Goal: Task Accomplishment & Management: Manage account settings

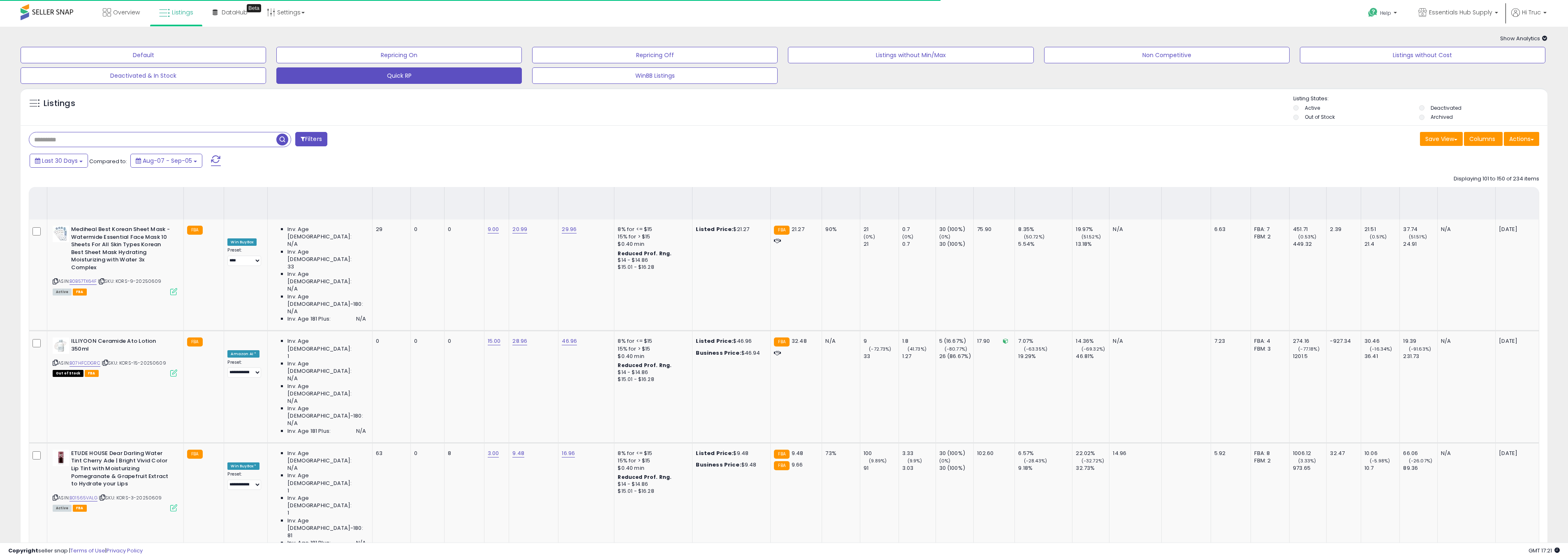
select select "**"
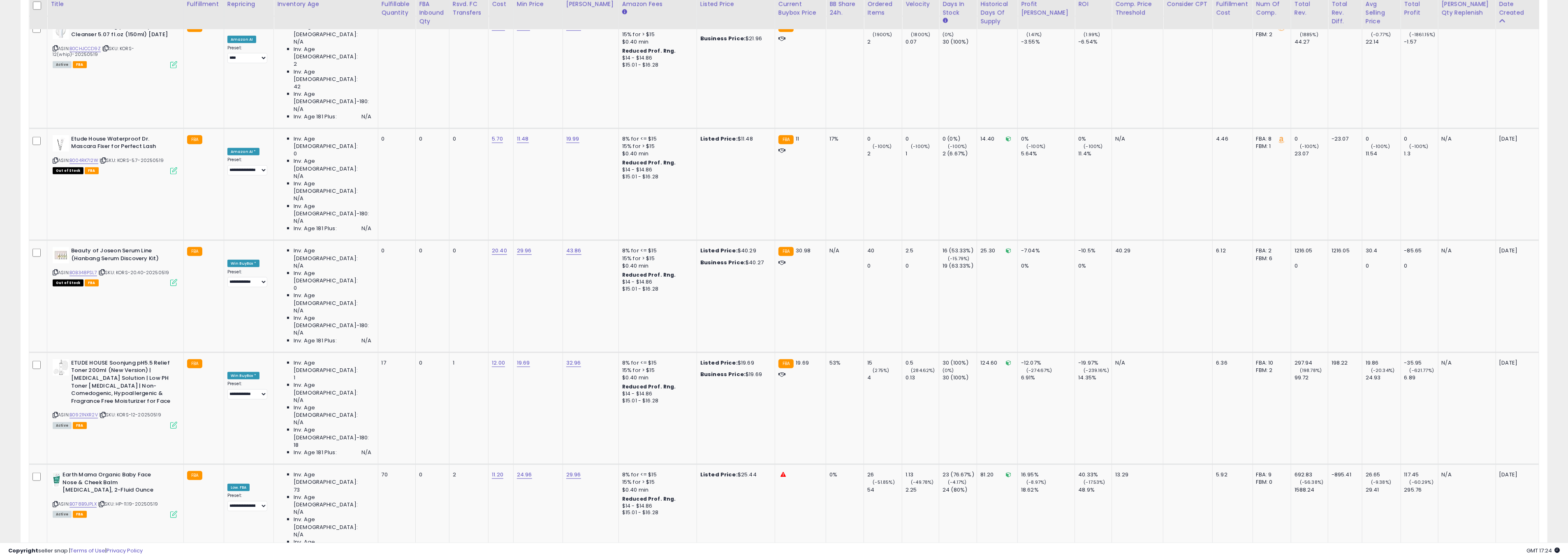
scroll to position [1096, 0]
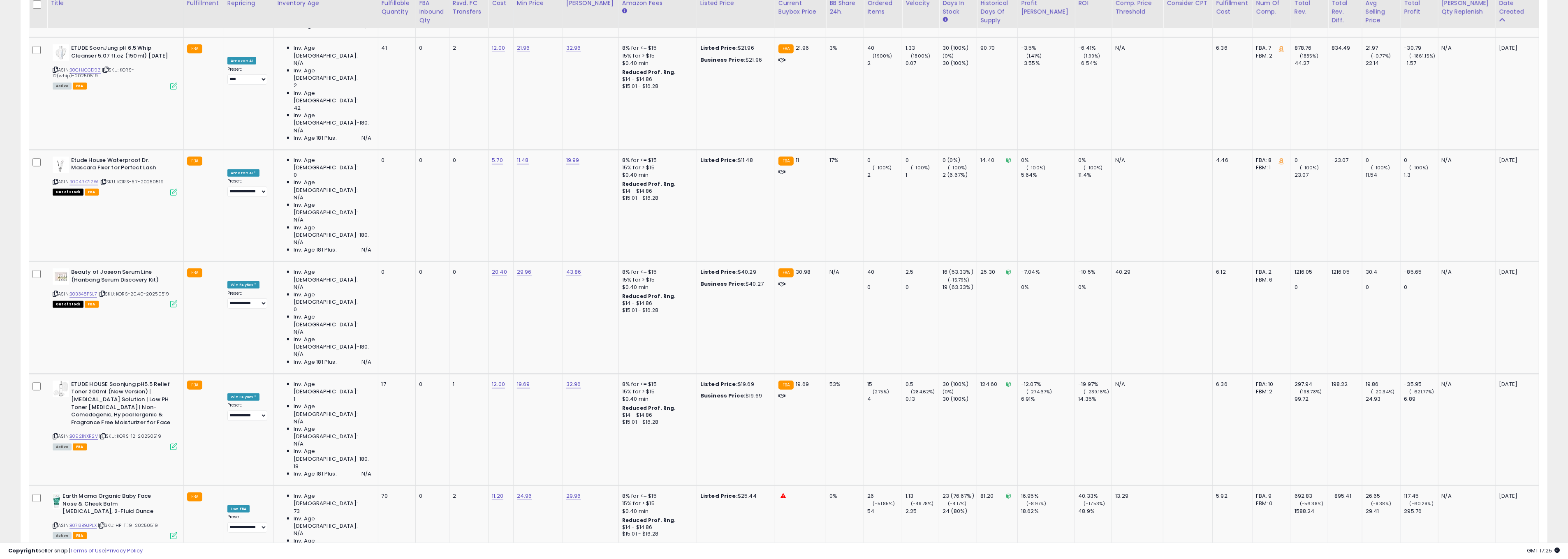
scroll to position [1073, 0]
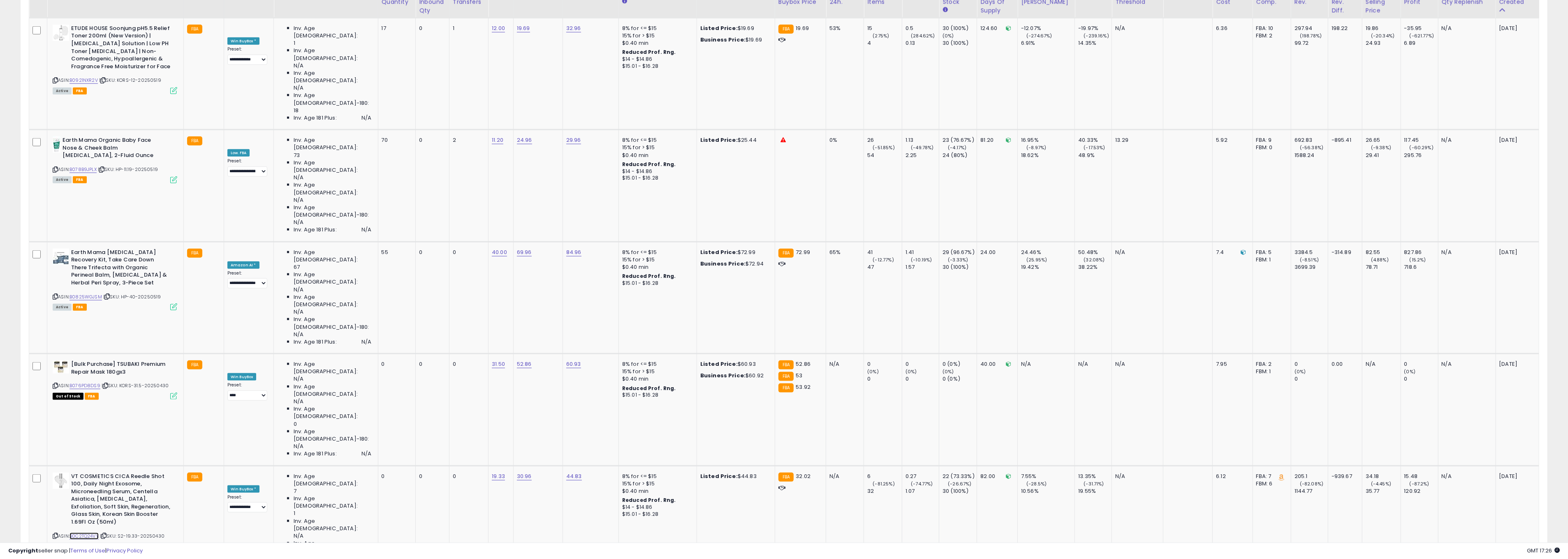
scroll to position [1433, 0]
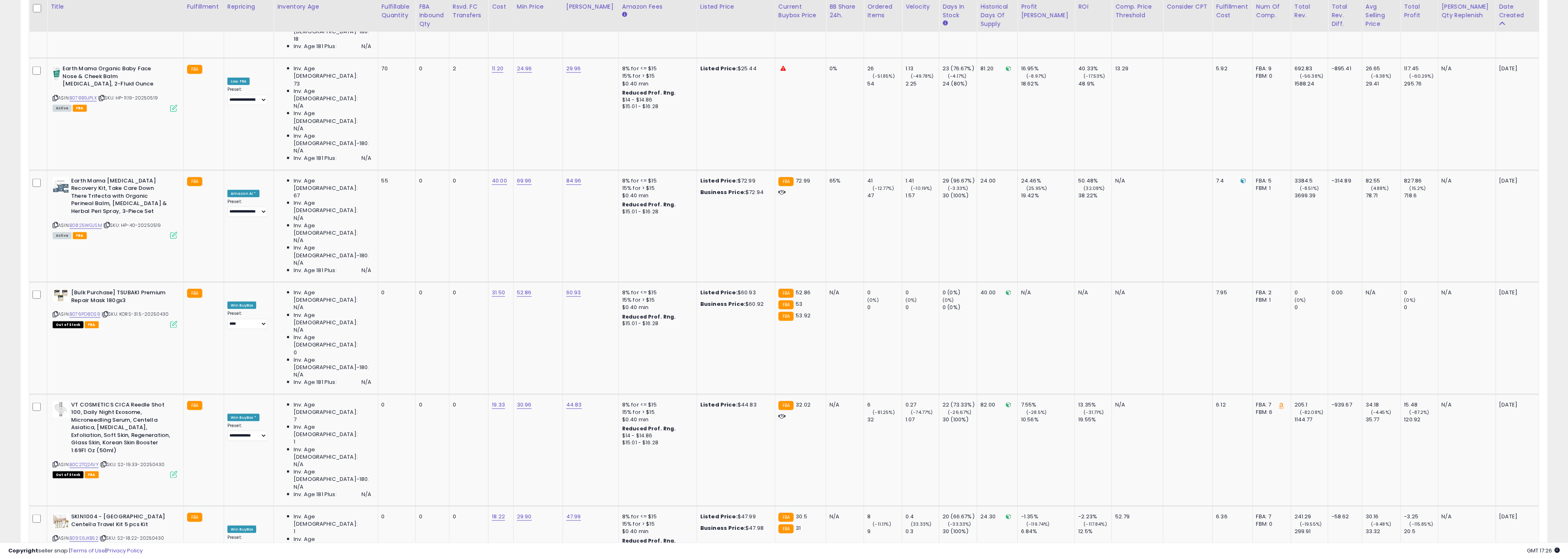
scroll to position [1505, 0]
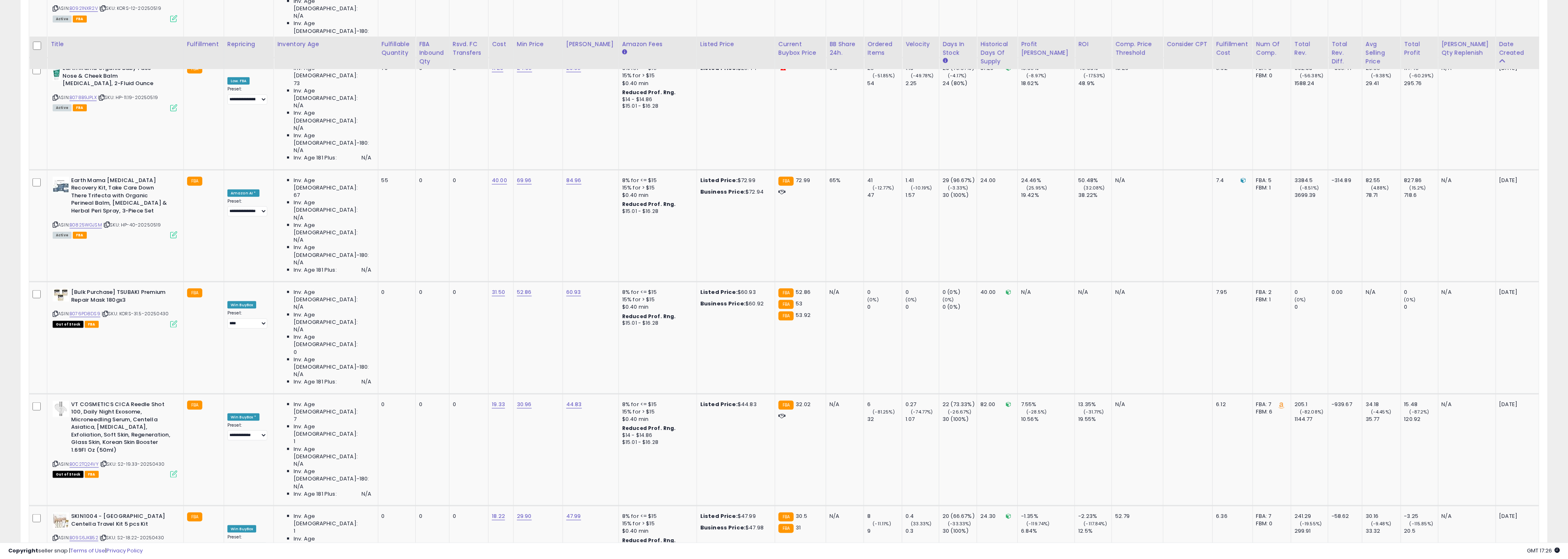
scroll to position [1546, 0]
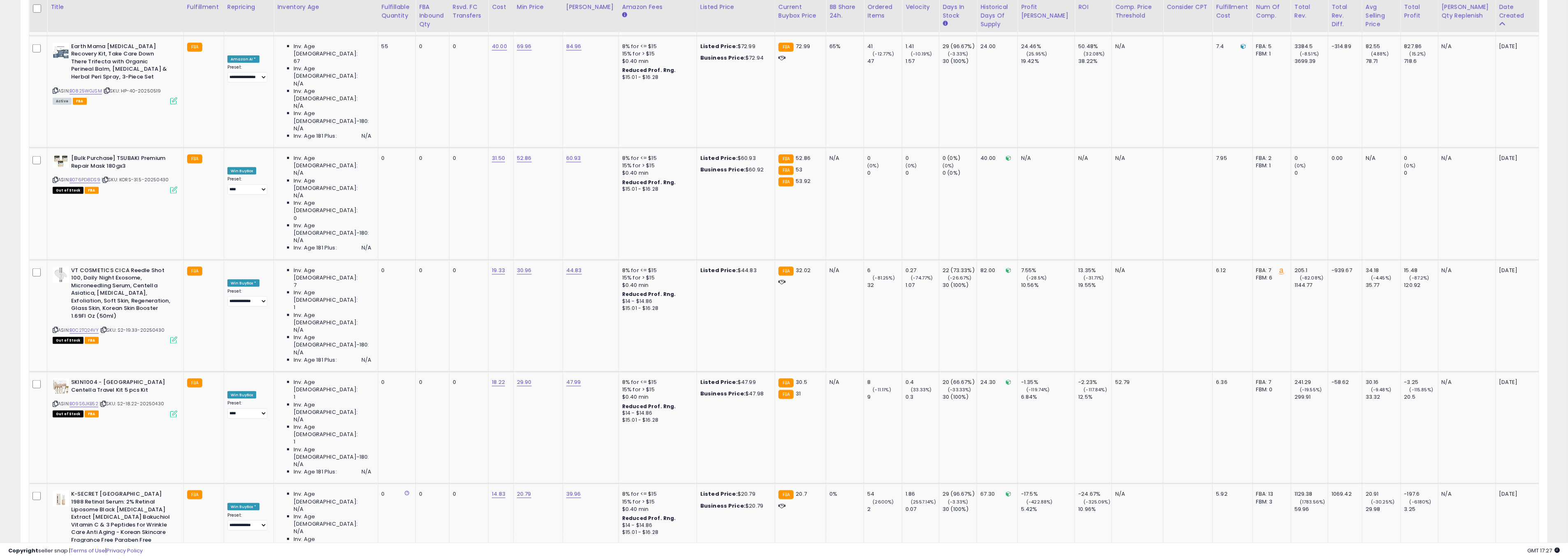
scroll to position [1674, 0]
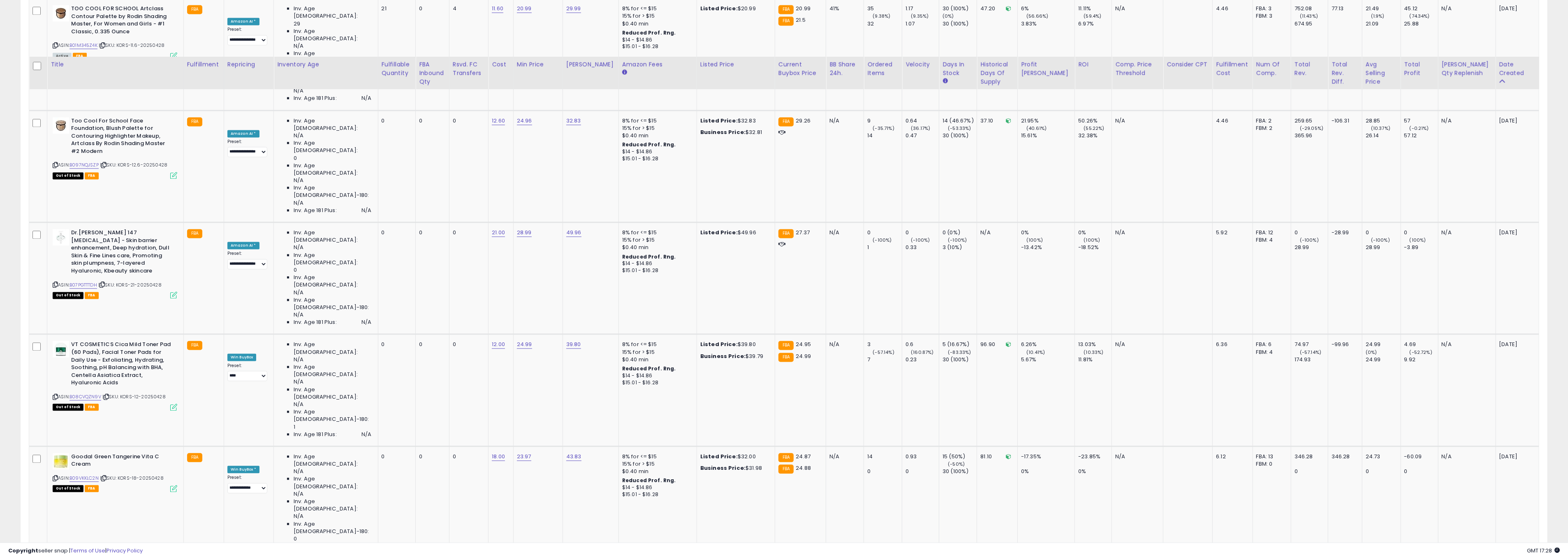
scroll to position [2636, 0]
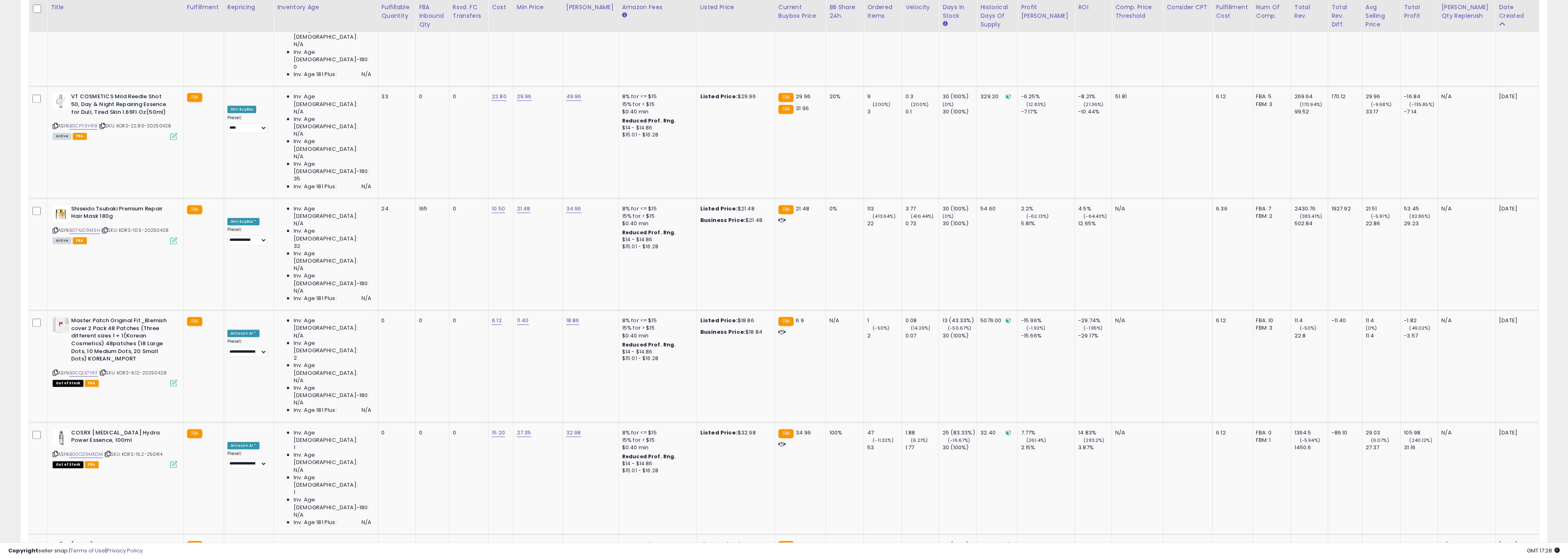
scroll to position [3100, 0]
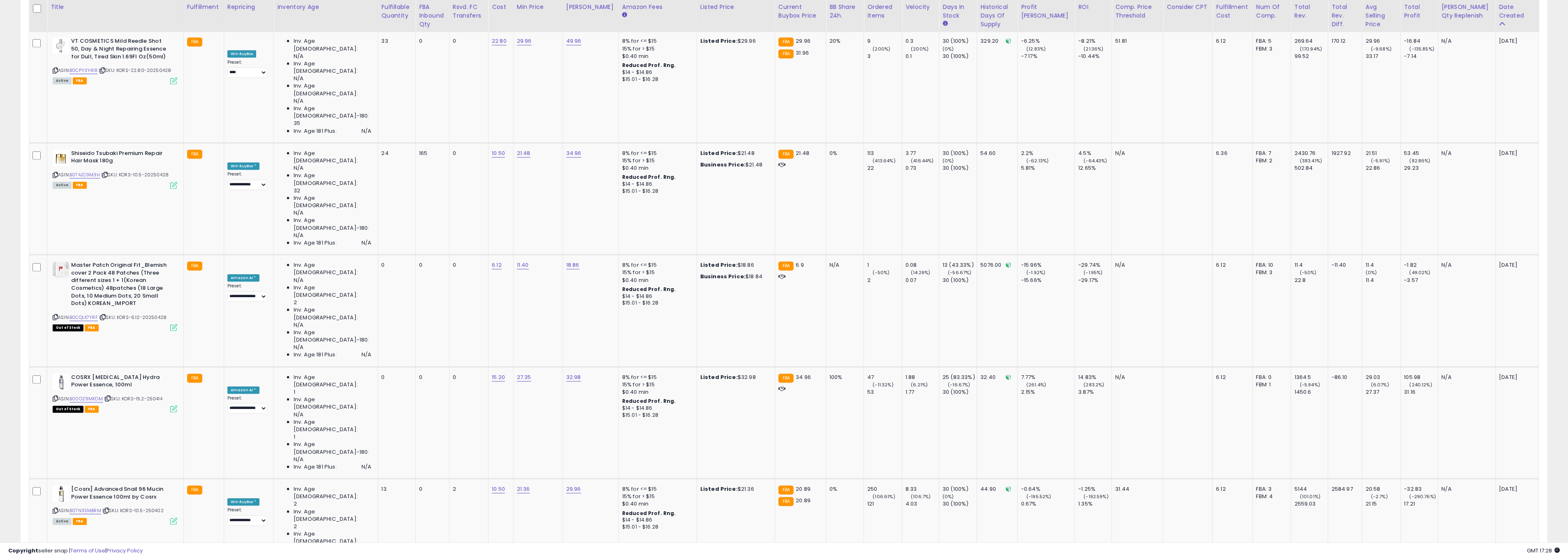
drag, startPoint x: 1490, startPoint y: 502, endPoint x: 619, endPoint y: 331, distance: 887.6
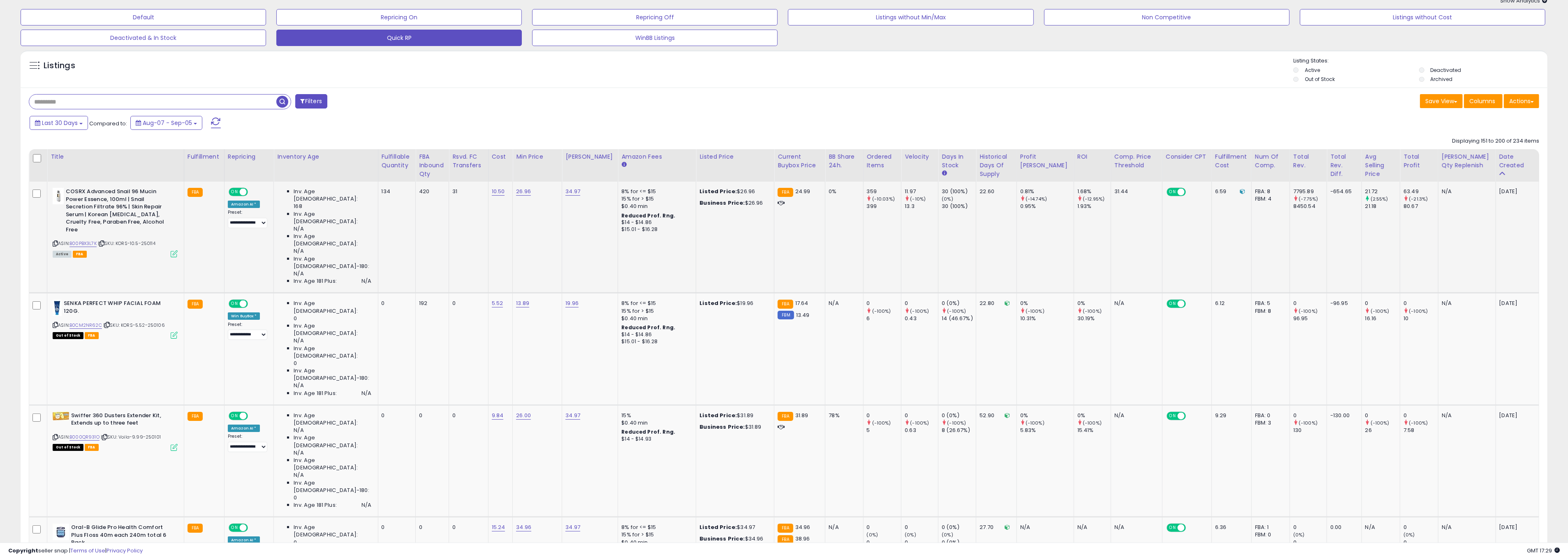
scroll to position [39, 0]
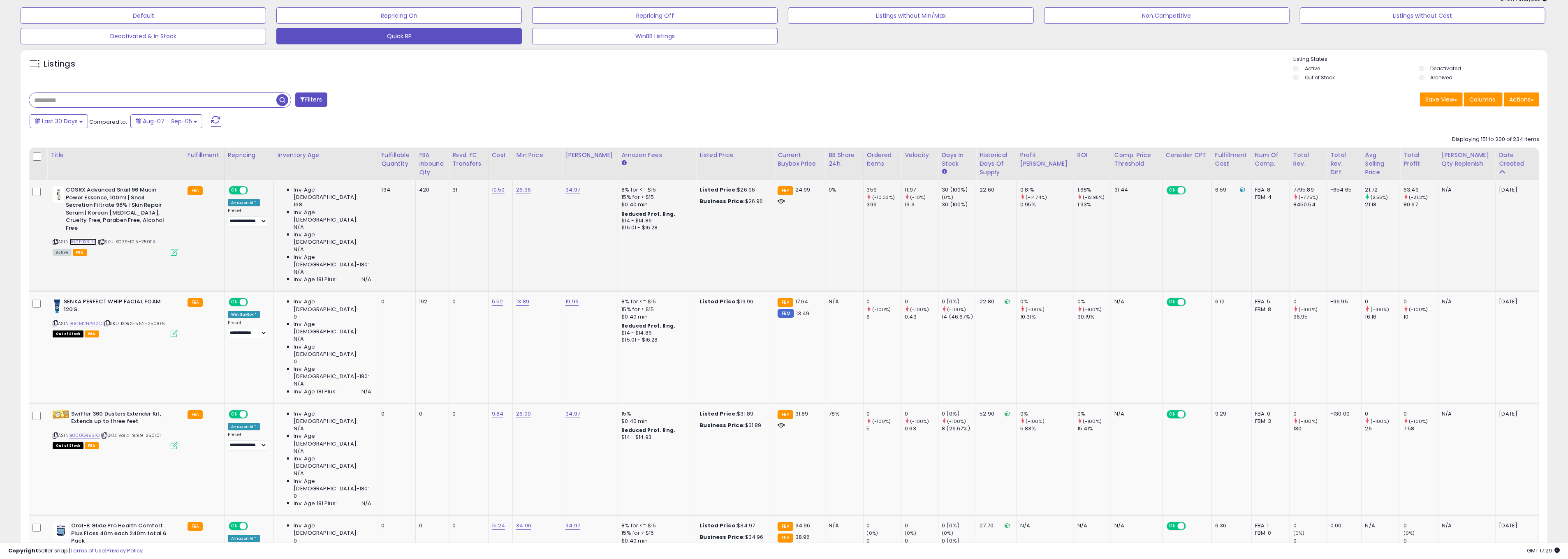
click at [84, 238] on link "B00PBX3L7K" at bounding box center [83, 242] width 27 height 7
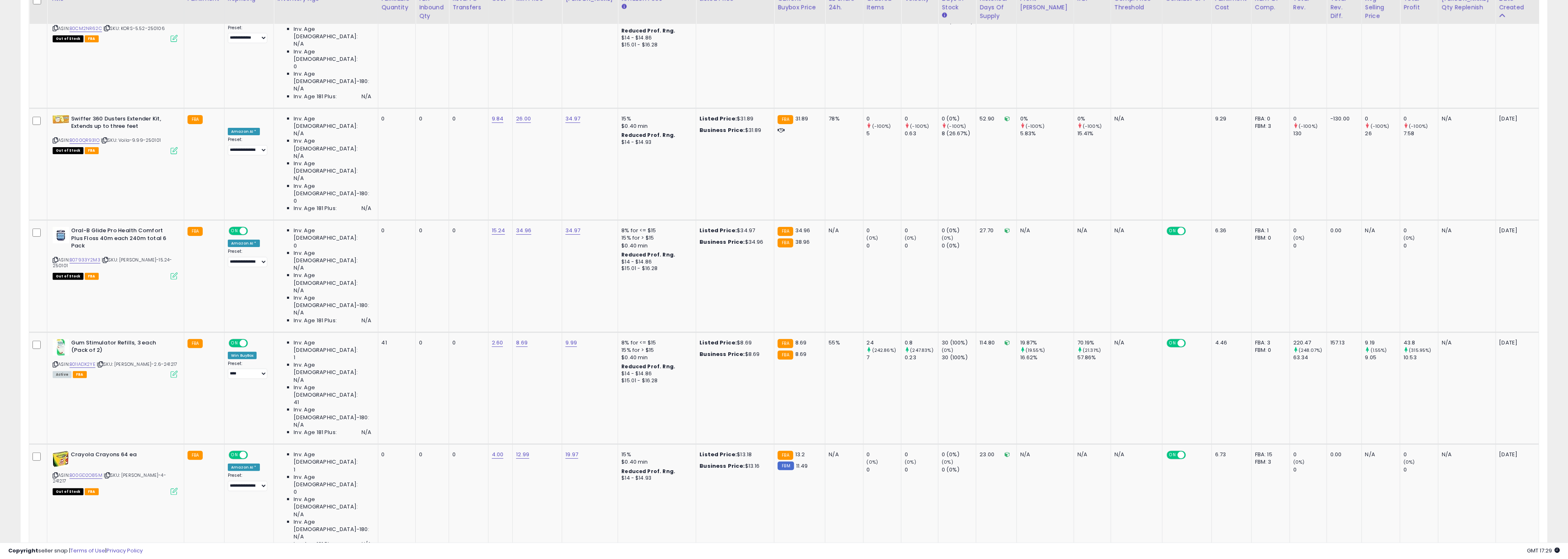
scroll to position [376, 0]
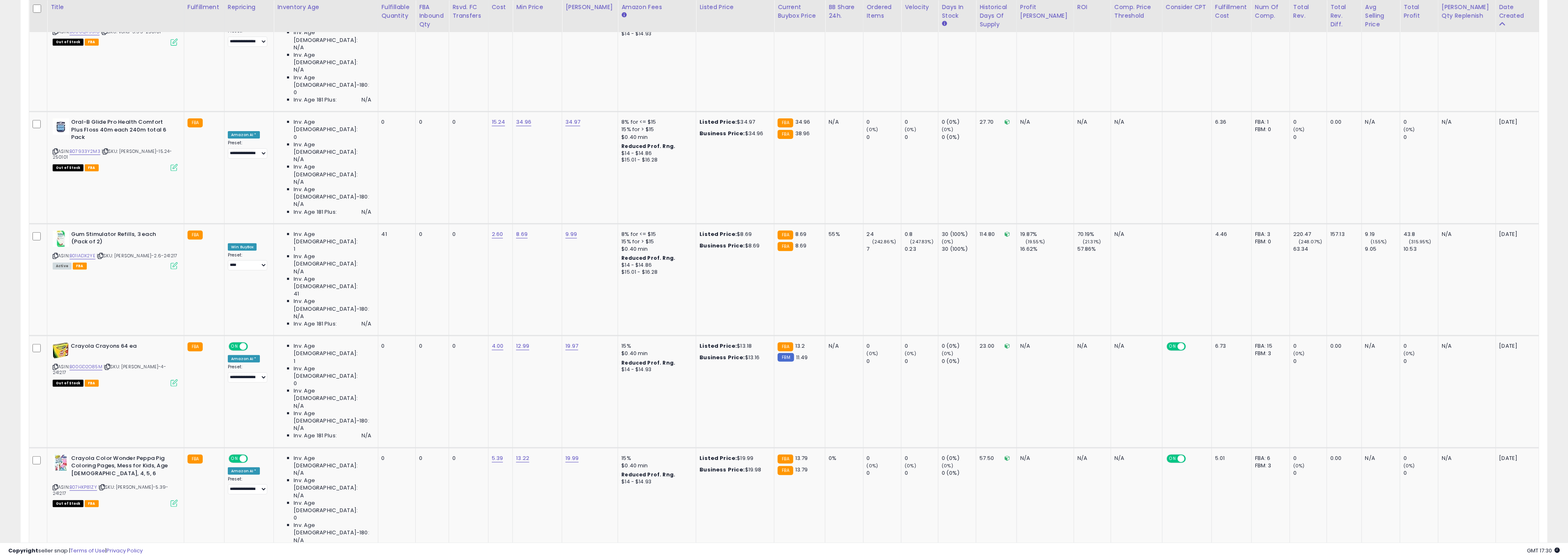
scroll to position [444, 0]
click at [526, 559] on link "29.90" at bounding box center [524, 569] width 15 height 8
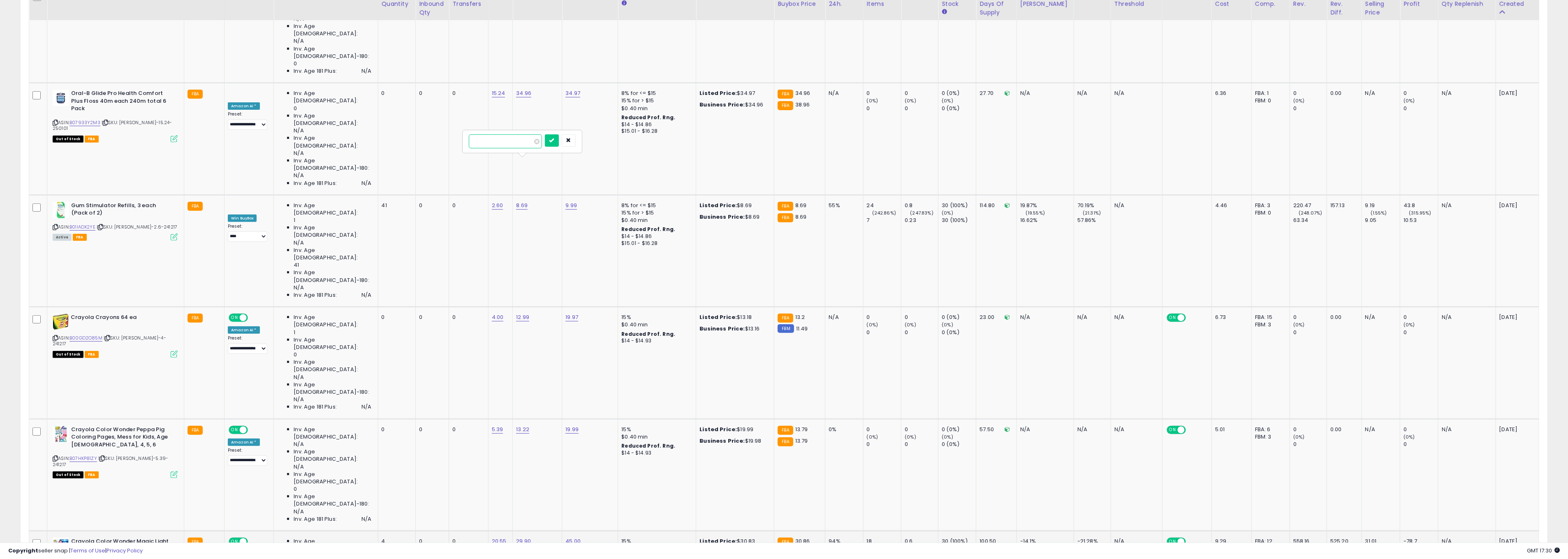
scroll to position [479, 0]
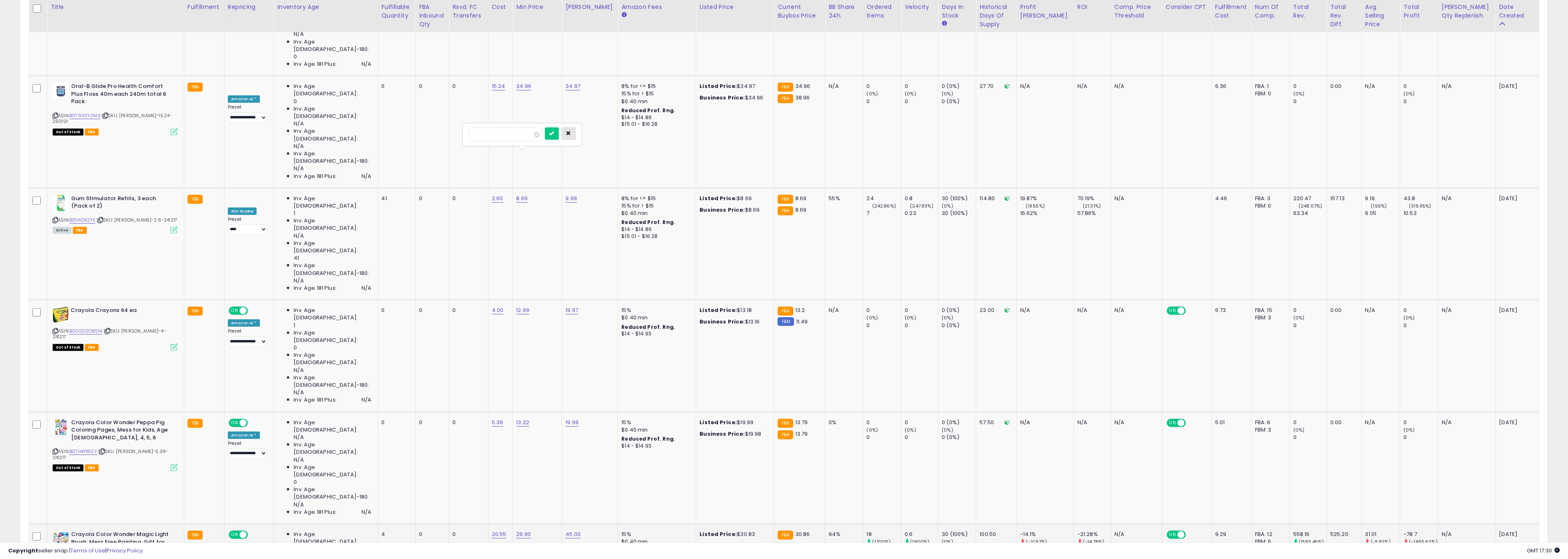
click at [571, 135] on icon "button" at bounding box center [568, 133] width 5 height 5
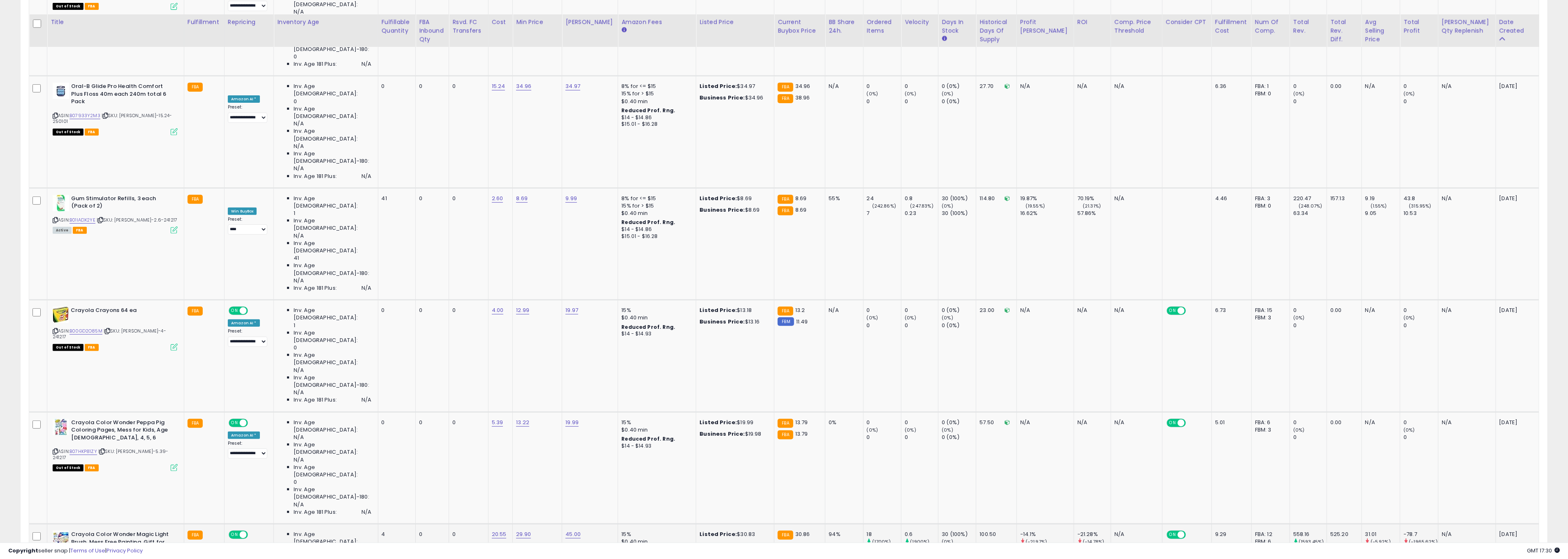
scroll to position [526, 0]
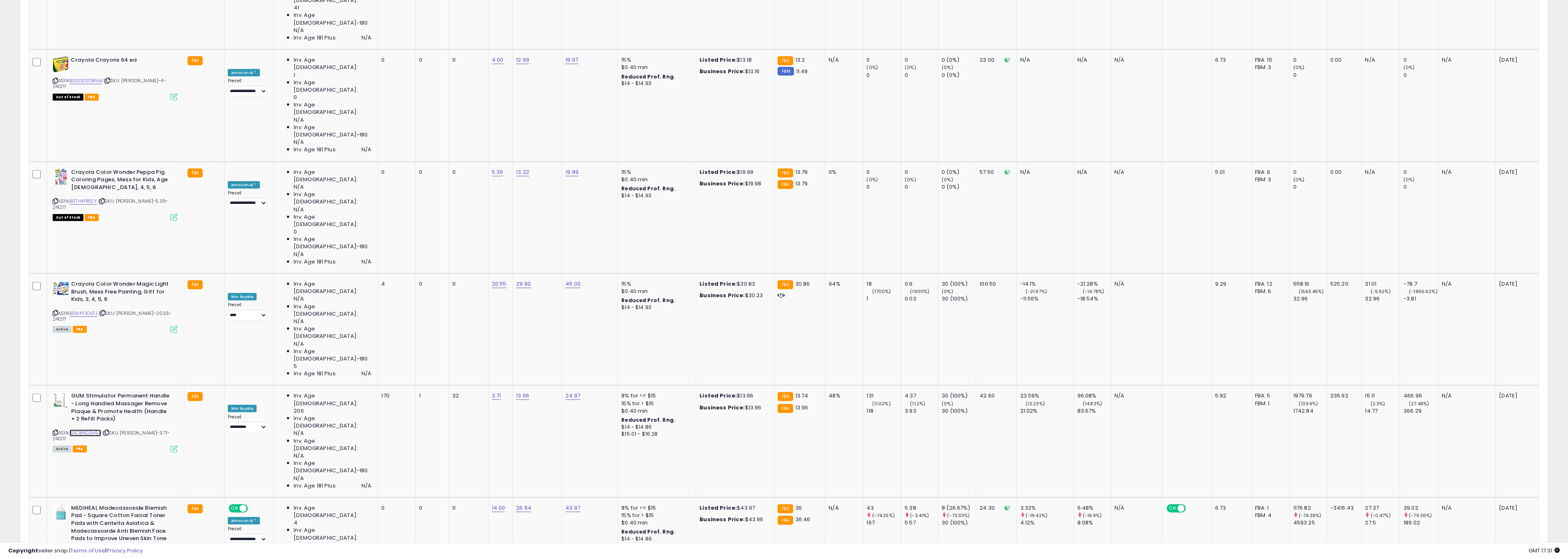
scroll to position [733, 0]
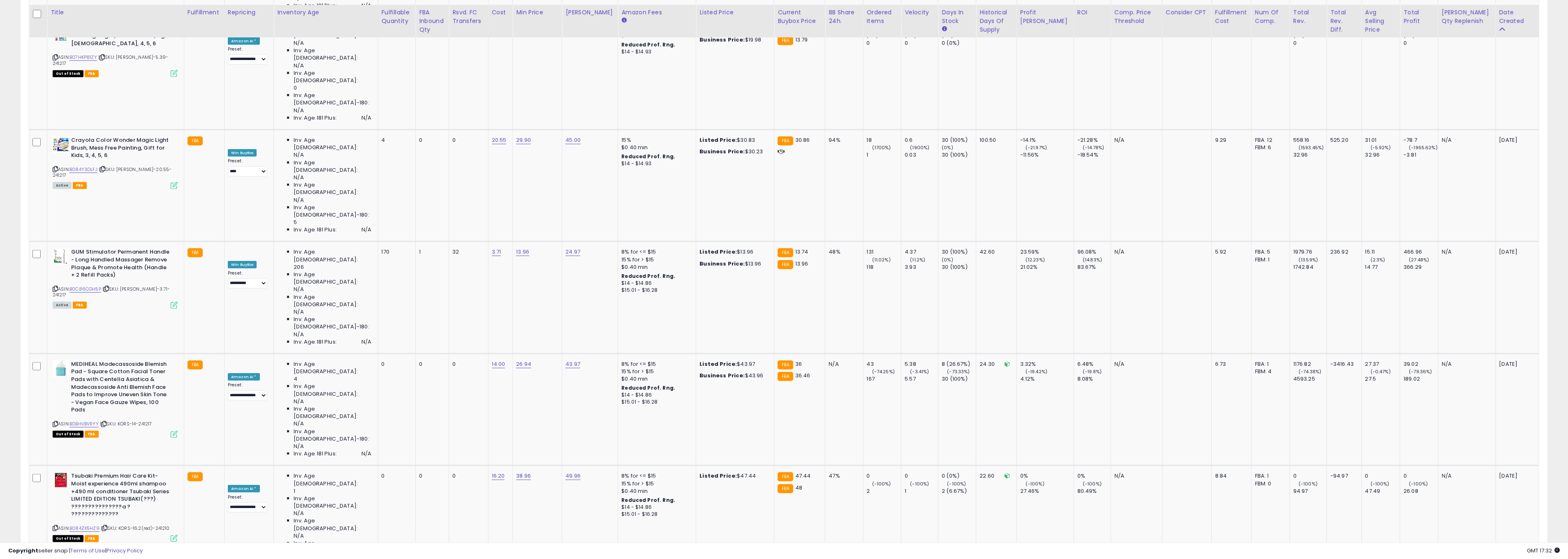
scroll to position [906, 0]
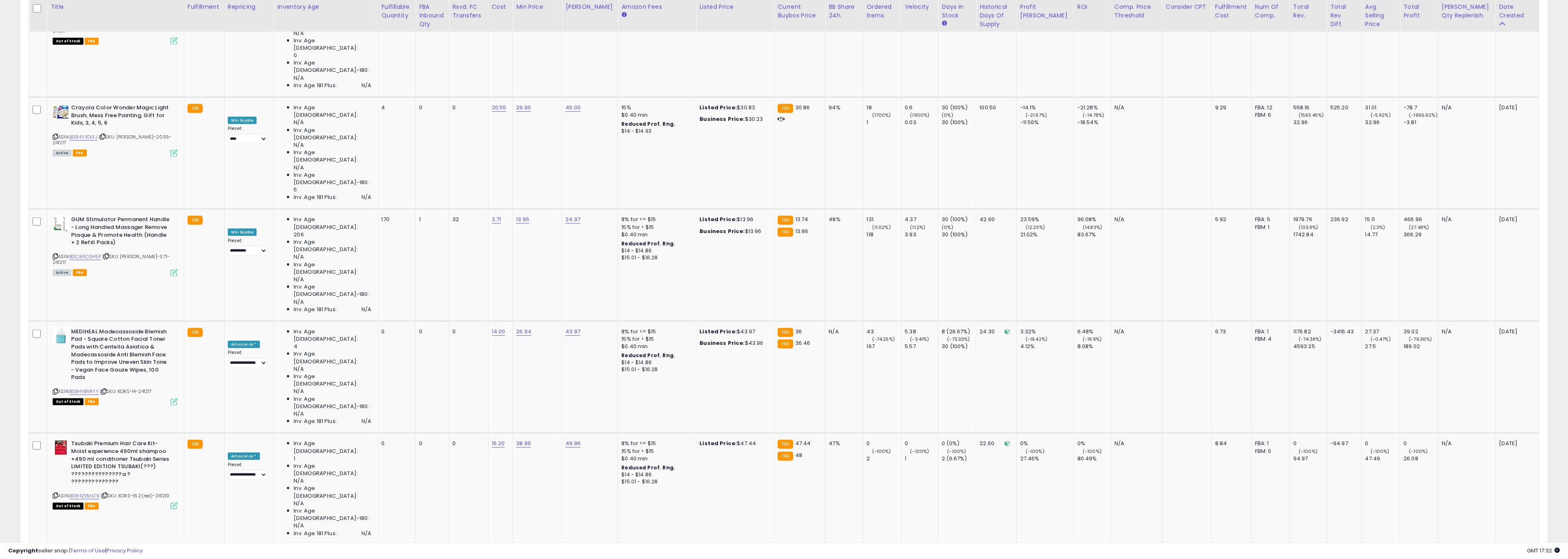
type input "*****"
click at [603, 284] on icon "submit" at bounding box center [600, 281] width 5 height 5
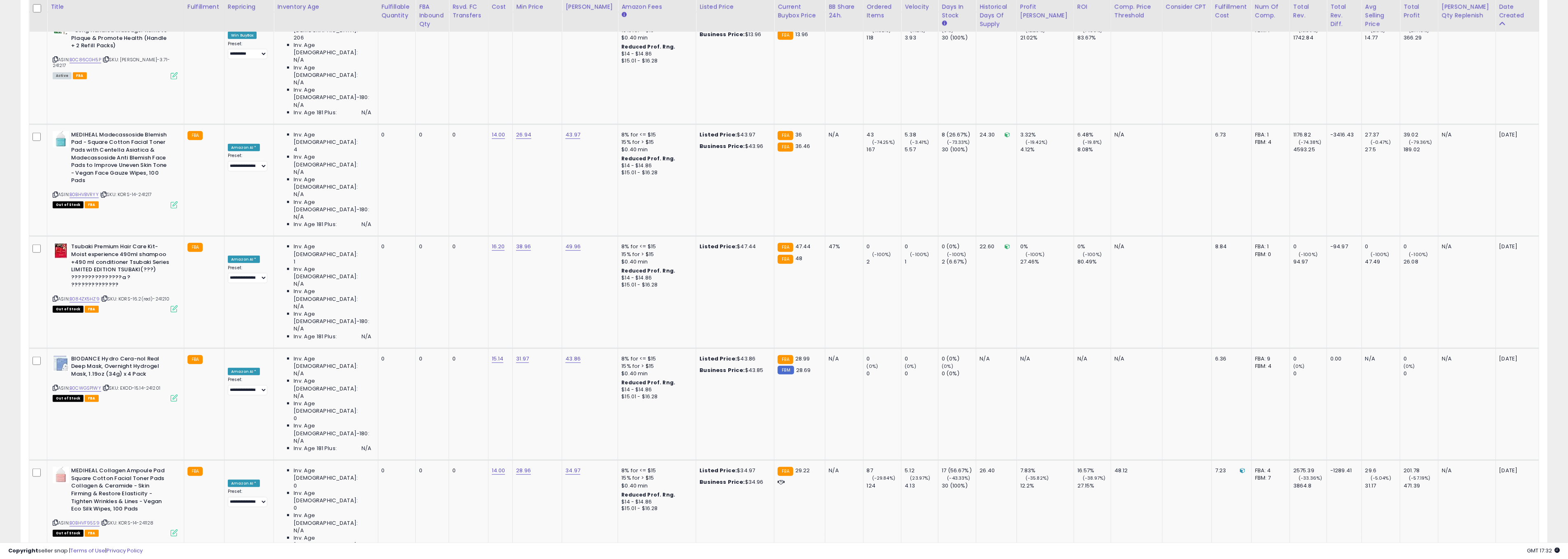
scroll to position [1105, 0]
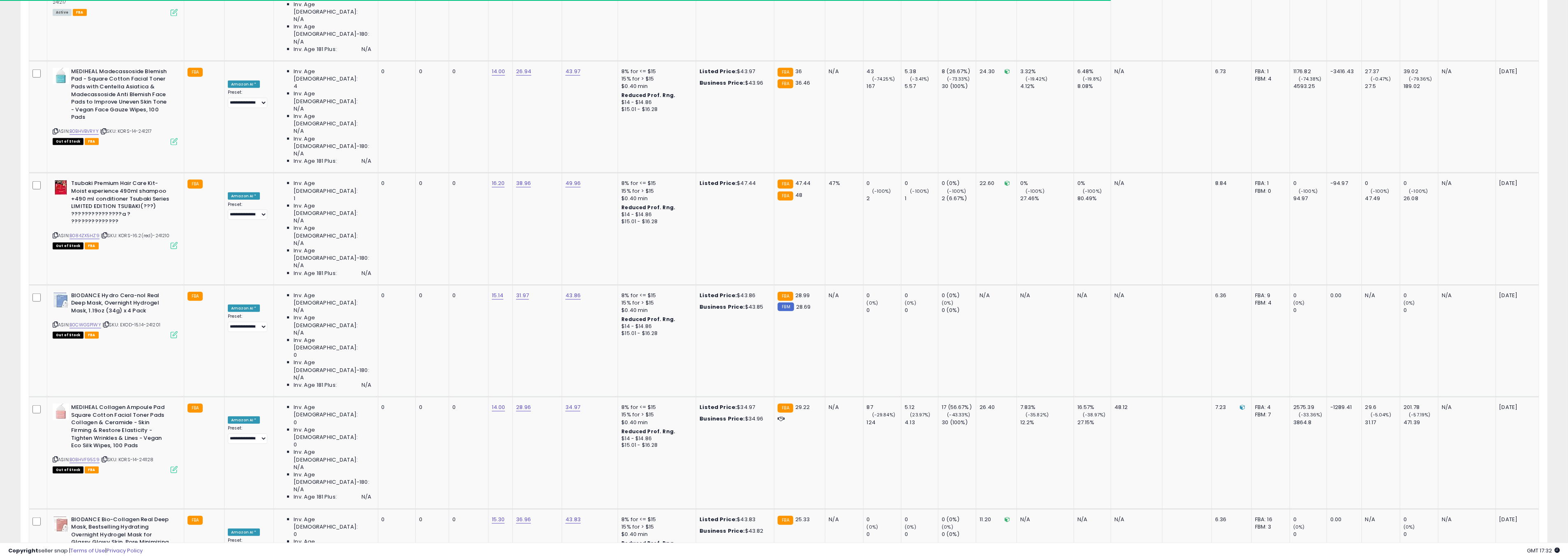
scroll to position [1178, 0]
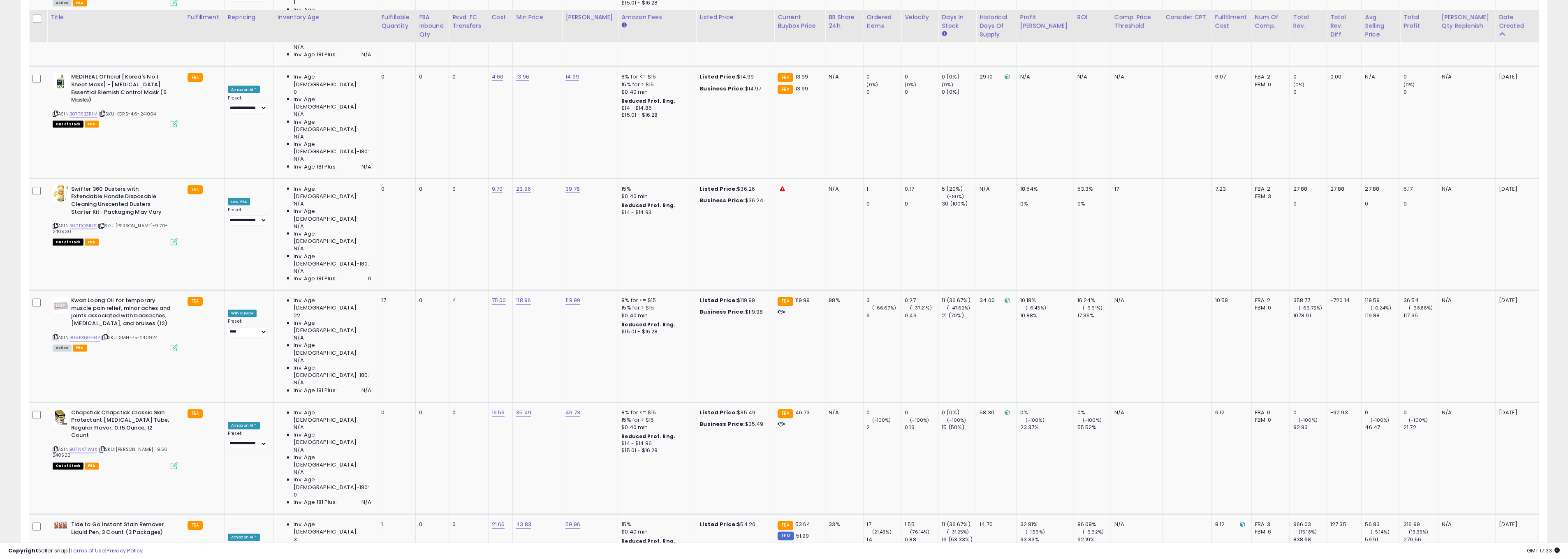
scroll to position [2120, 0]
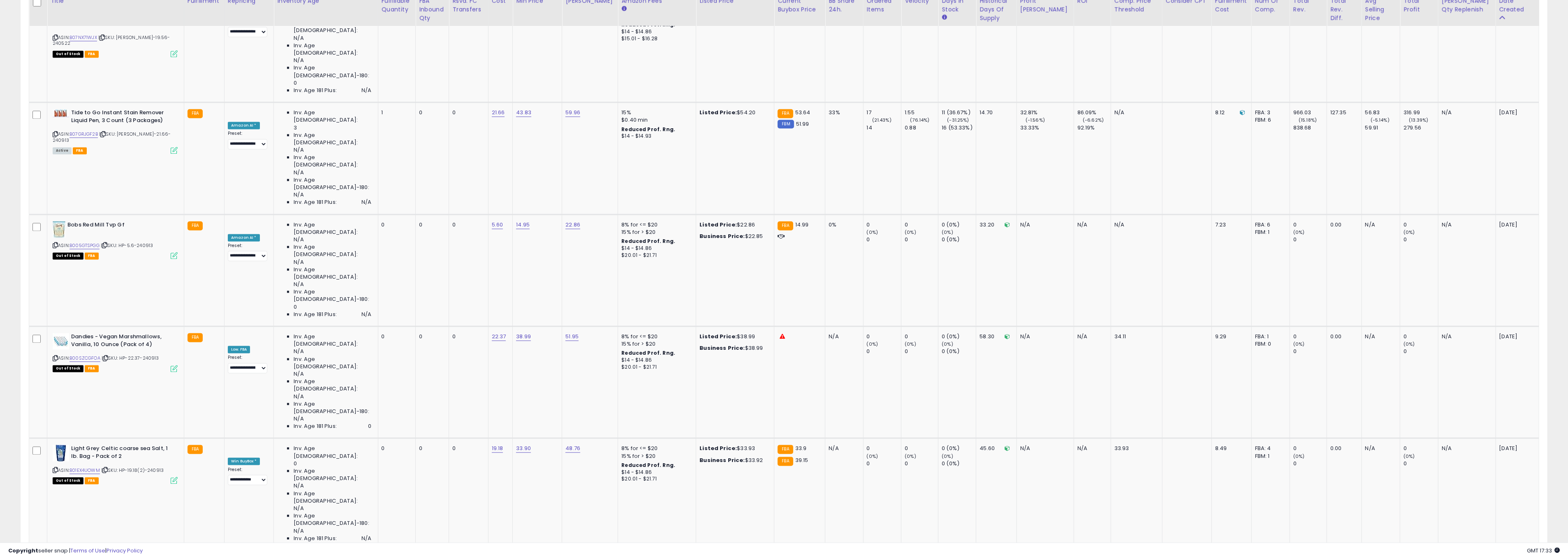
scroll to position [2470, 0]
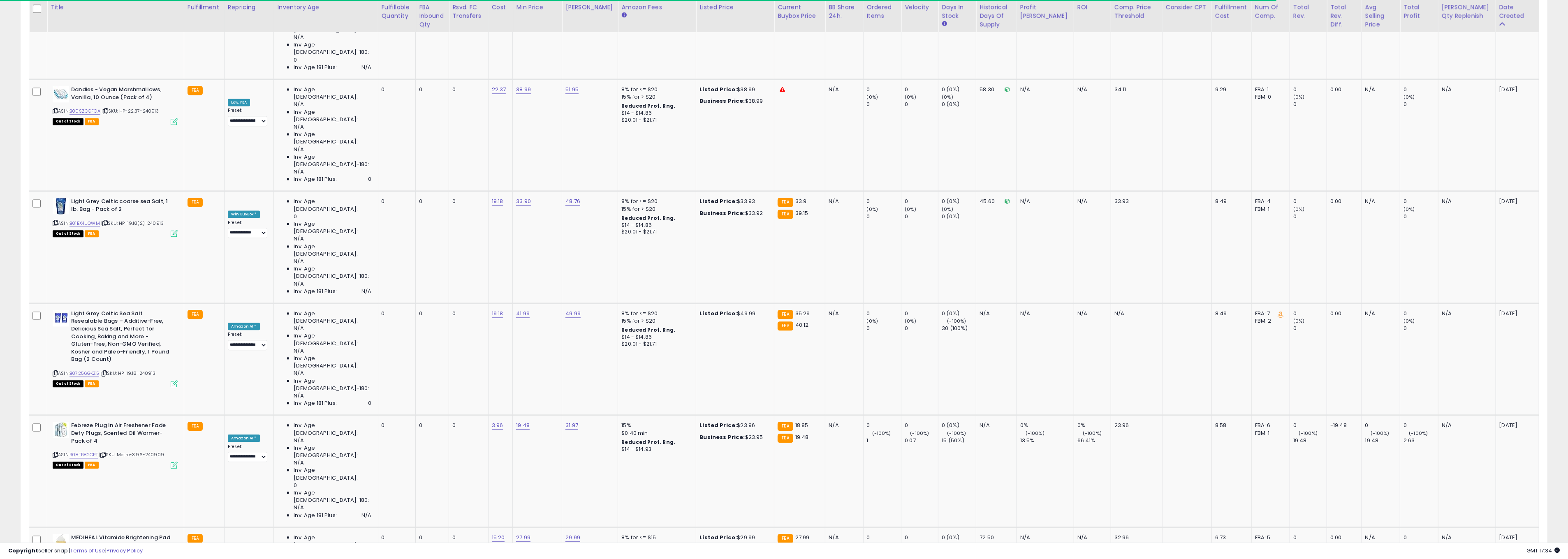
scroll to position [2759, 0]
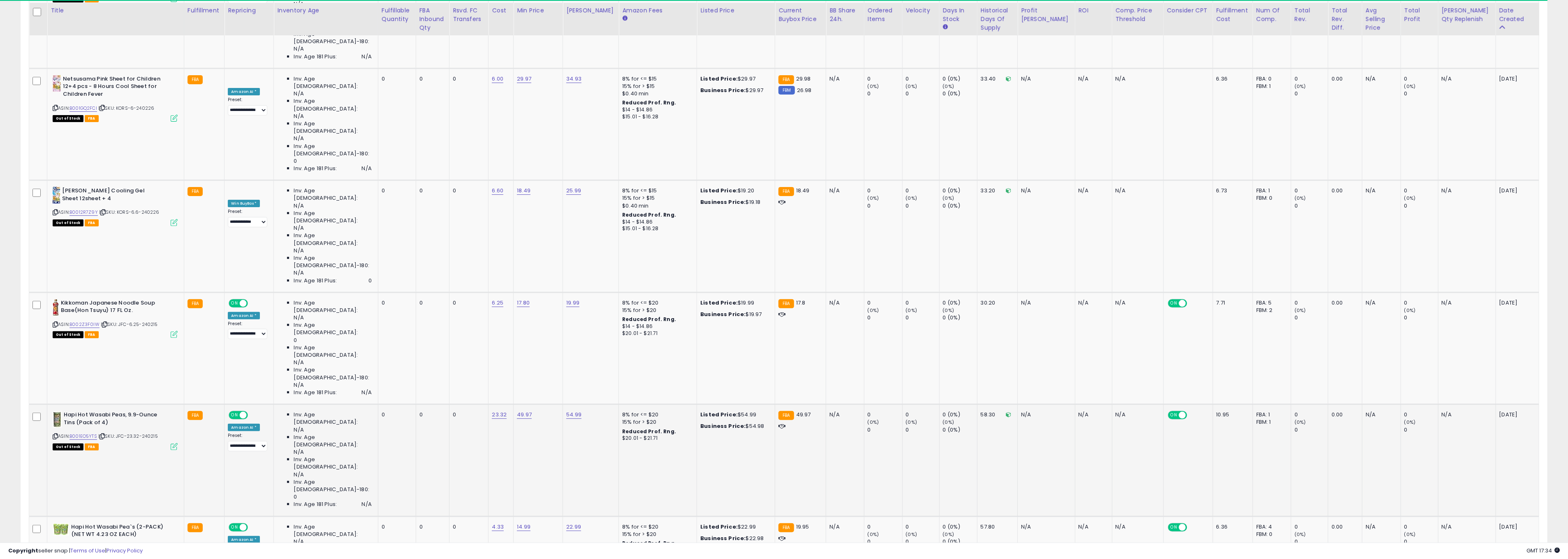
scroll to position [378, 0]
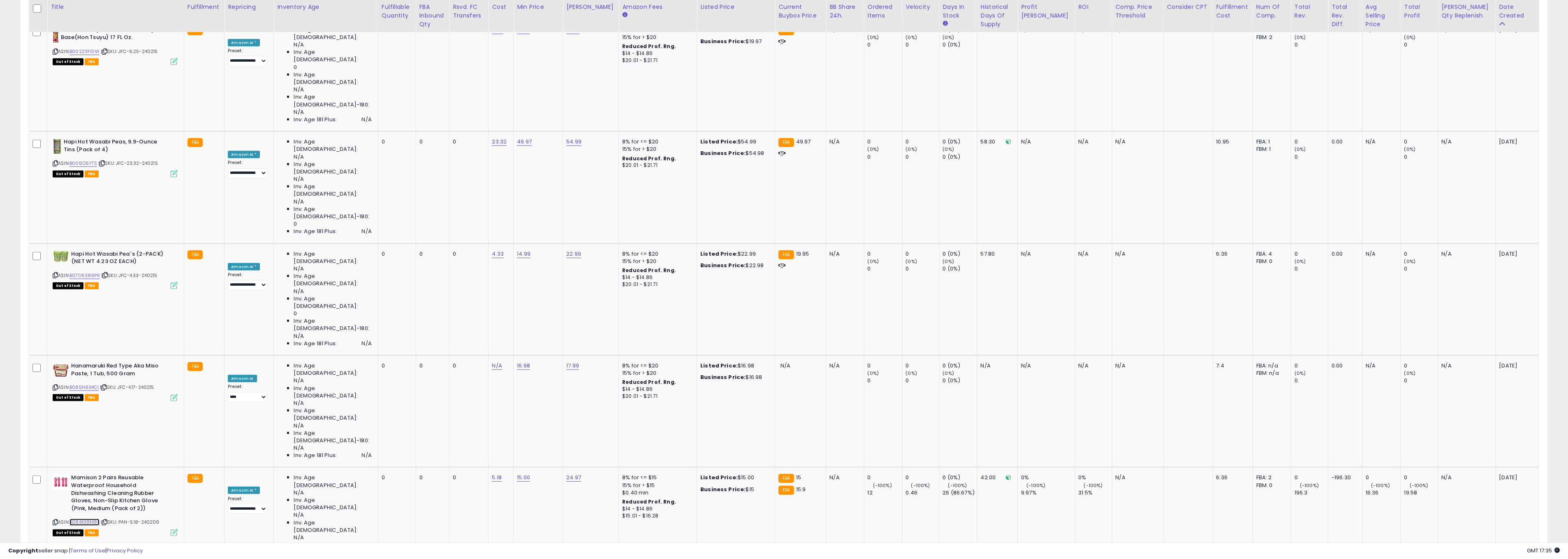
scroll to position [648, 0]
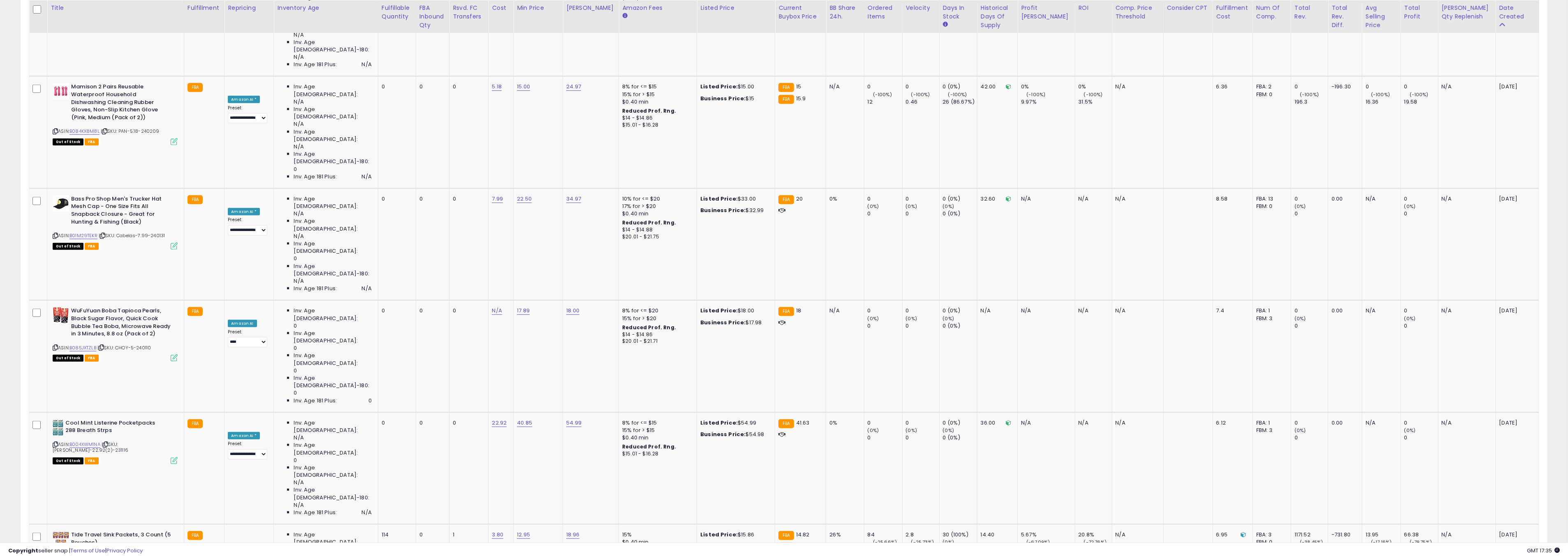
scroll to position [1040, 0]
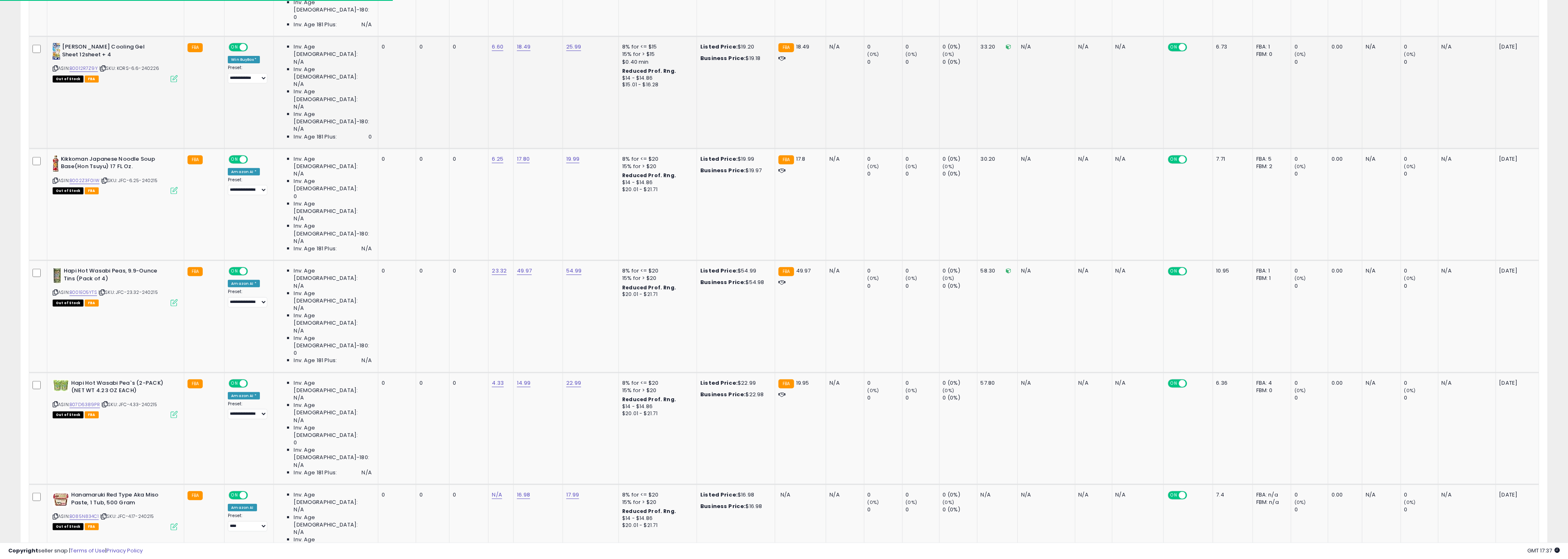
scroll to position [0, 0]
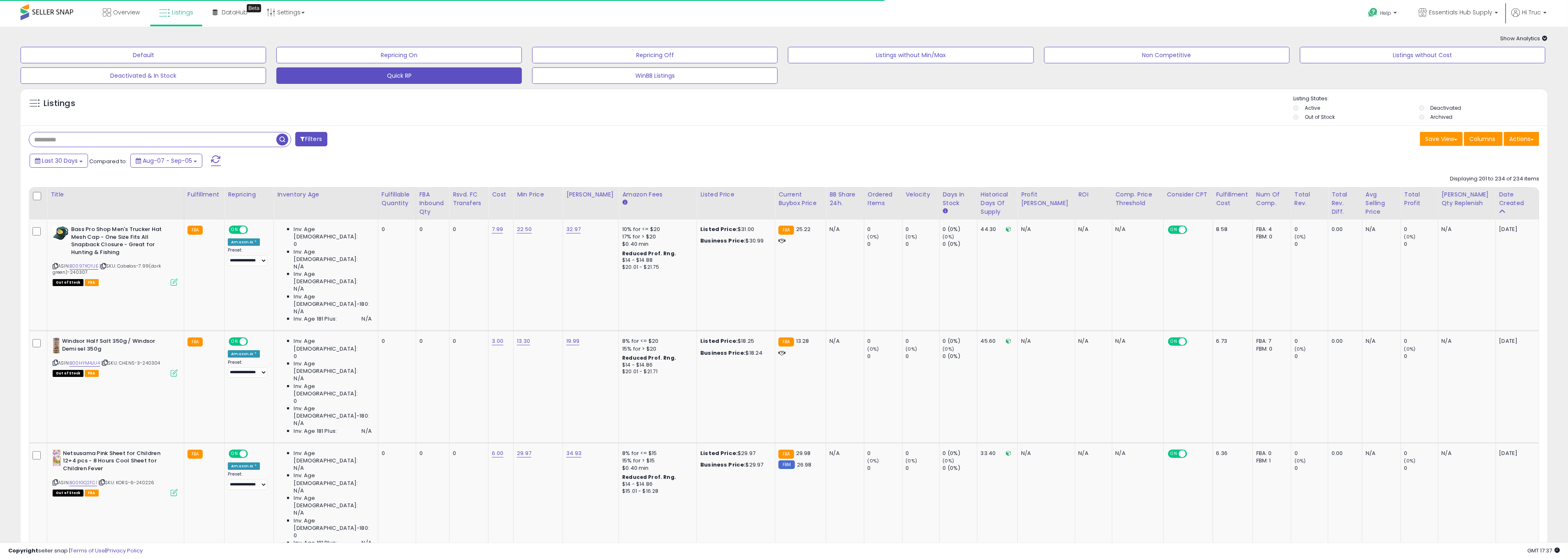
click at [62, 11] on span at bounding box center [47, 12] width 53 height 16
click at [187, 15] on span "Listings" at bounding box center [183, 12] width 21 height 8
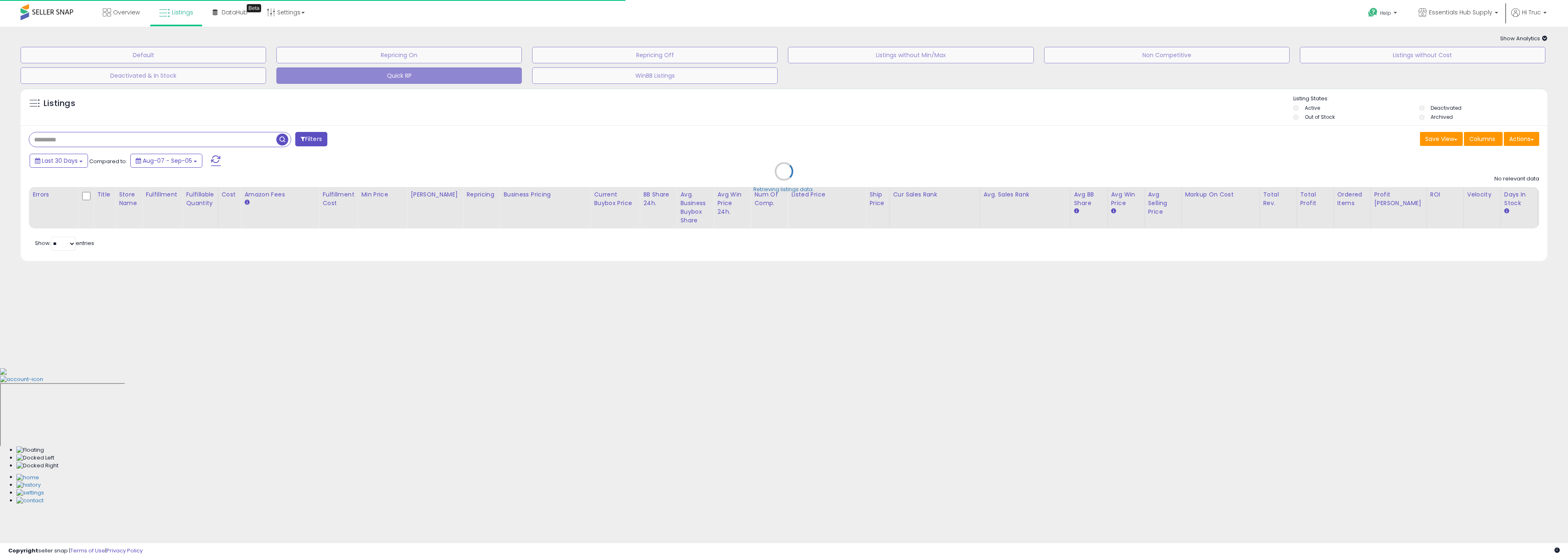
select select "**"
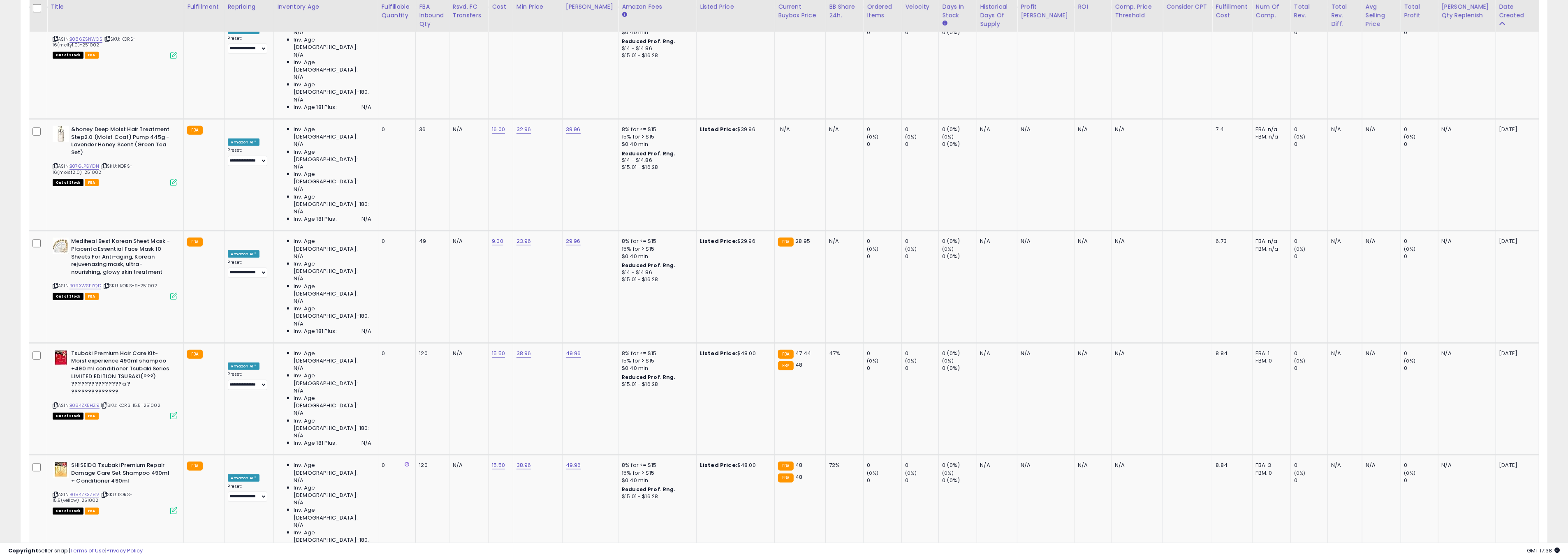
scroll to position [939, 0]
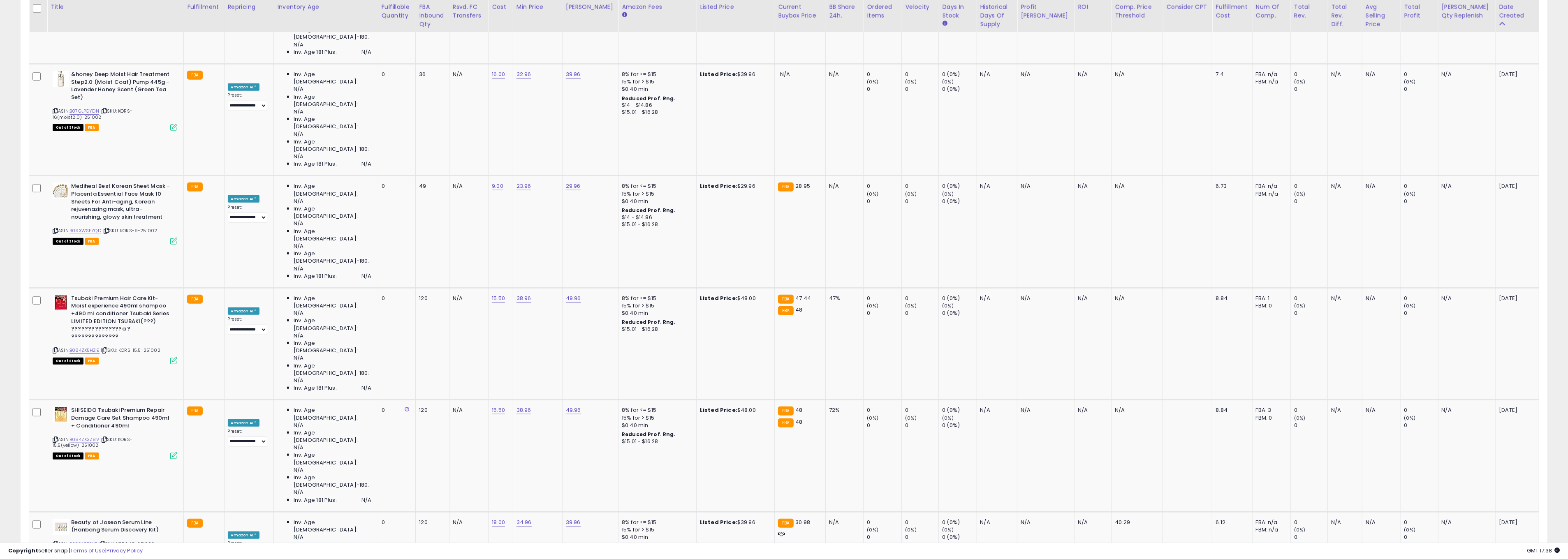
select select "**********"
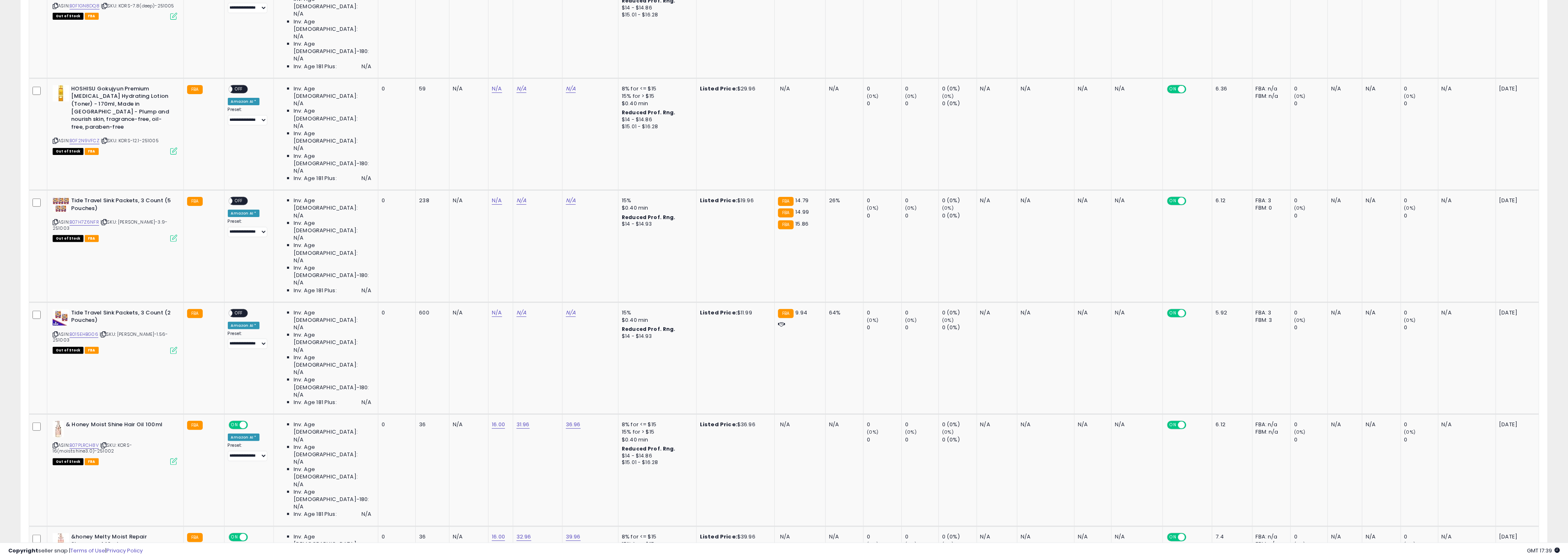
scroll to position [0, 0]
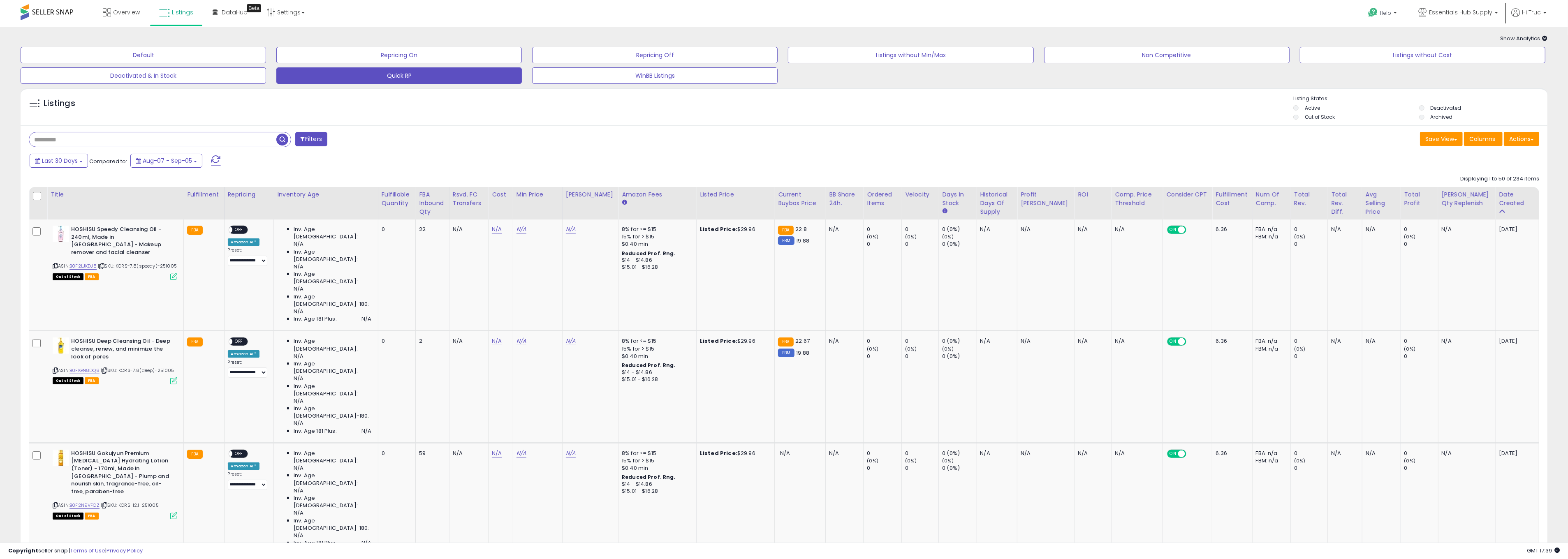
click at [68, 10] on span at bounding box center [47, 12] width 53 height 16
click at [62, 12] on span at bounding box center [47, 12] width 53 height 16
click at [248, 141] on input "text" at bounding box center [214, 139] width 370 height 14
paste input "**********"
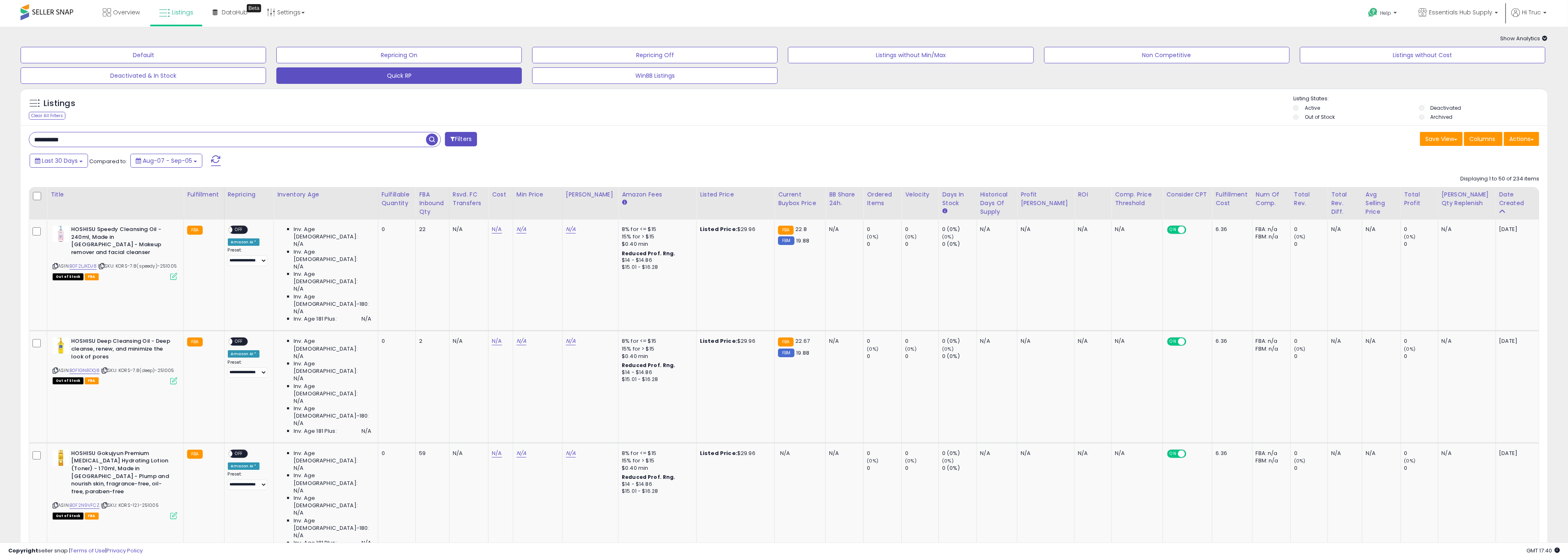
type input "**********"
drag, startPoint x: 435, startPoint y: 143, endPoint x: 491, endPoint y: 205, distance: 83.5
click at [435, 143] on span "button" at bounding box center [432, 140] width 12 height 12
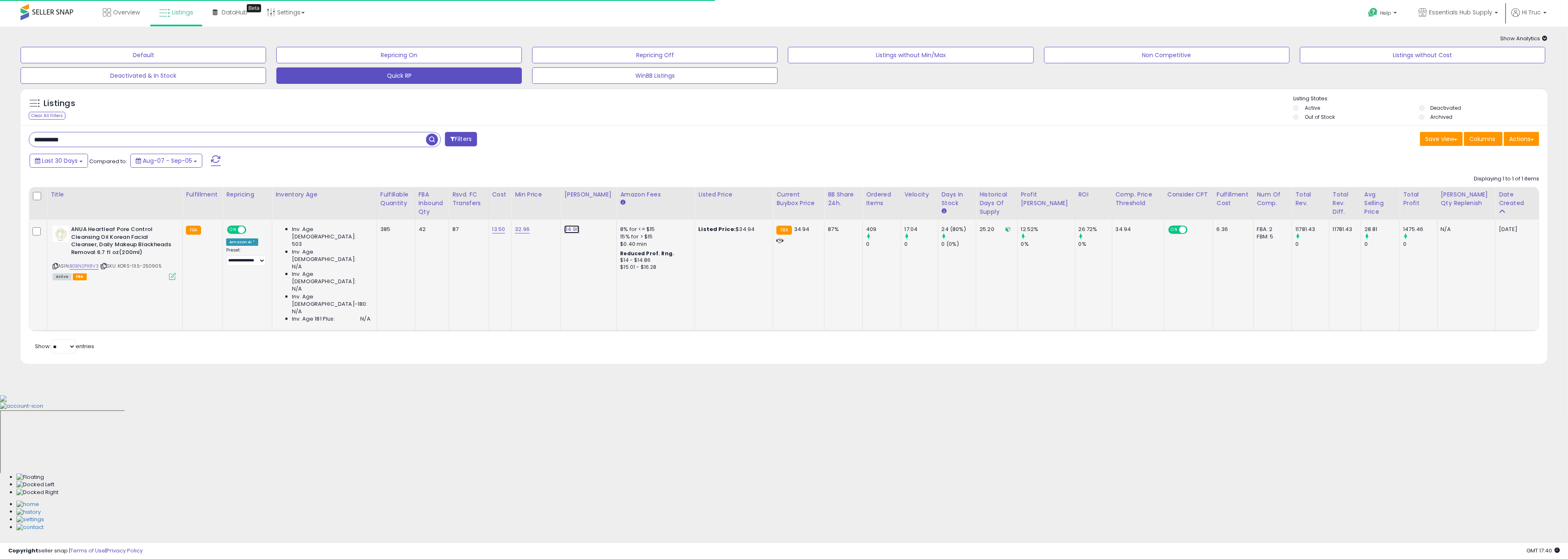
click at [566, 230] on link "34.96" at bounding box center [572, 230] width 15 height 8
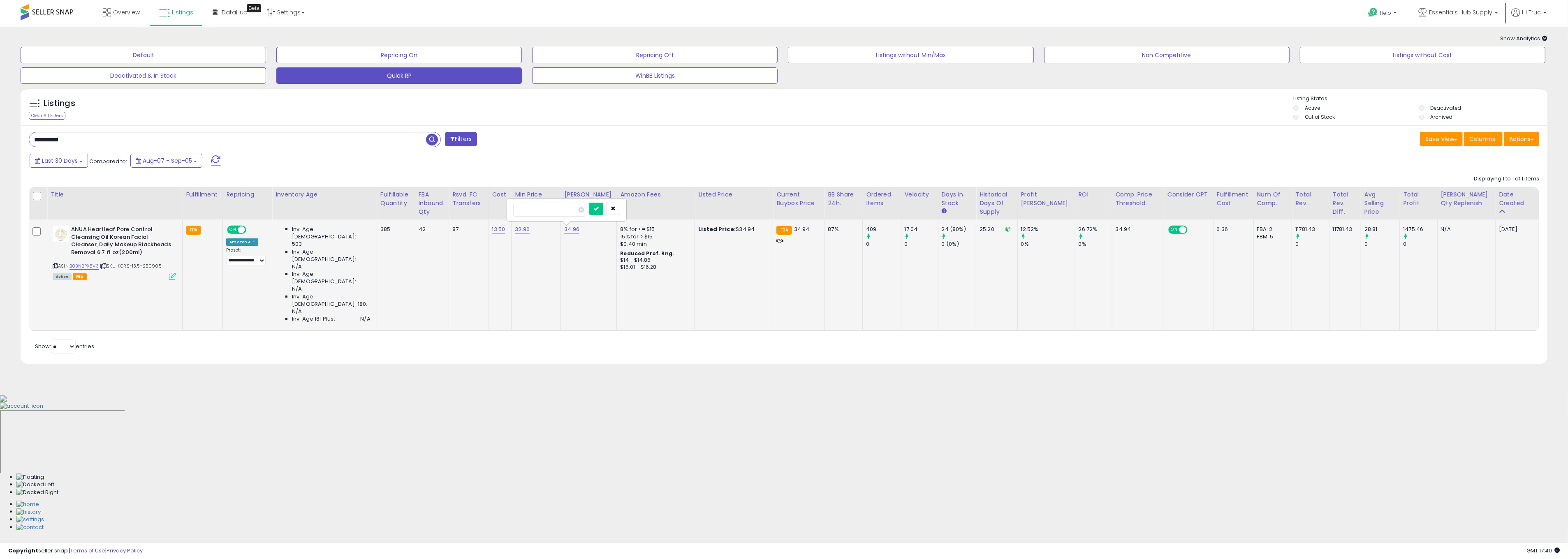
type input "*****"
click at [603, 213] on button "submit" at bounding box center [596, 209] width 14 height 12
